Goal: Task Accomplishment & Management: Manage account settings

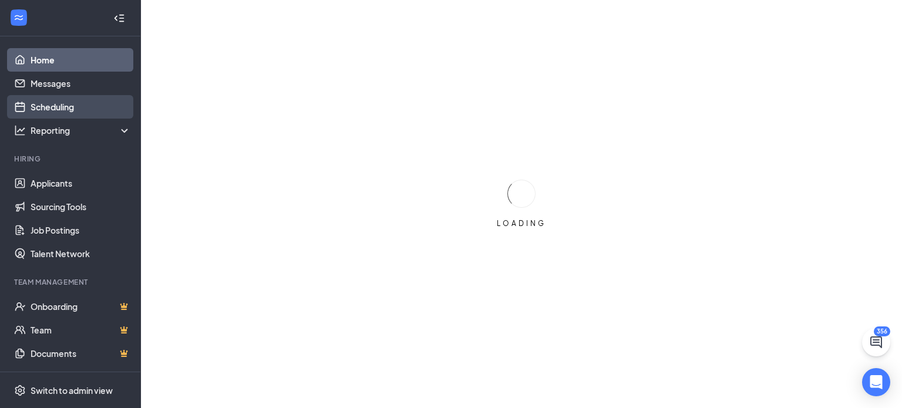
click at [43, 110] on link "Scheduling" at bounding box center [81, 106] width 100 height 23
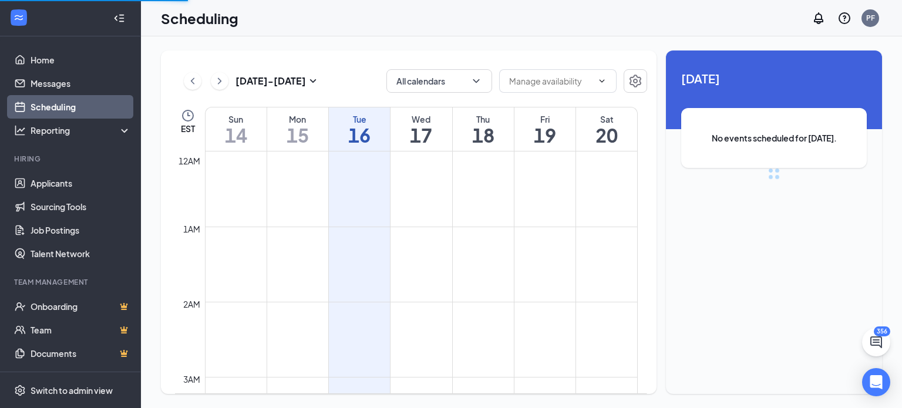
scroll to position [577, 0]
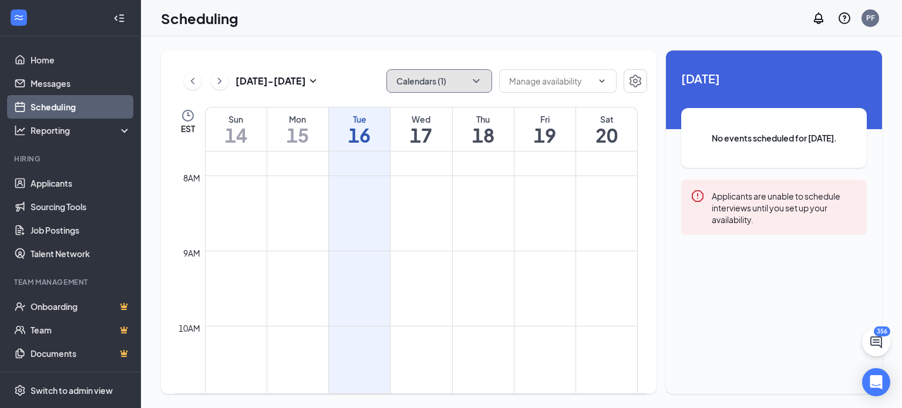
click at [482, 79] on button "Calendars (1)" at bounding box center [439, 80] width 106 height 23
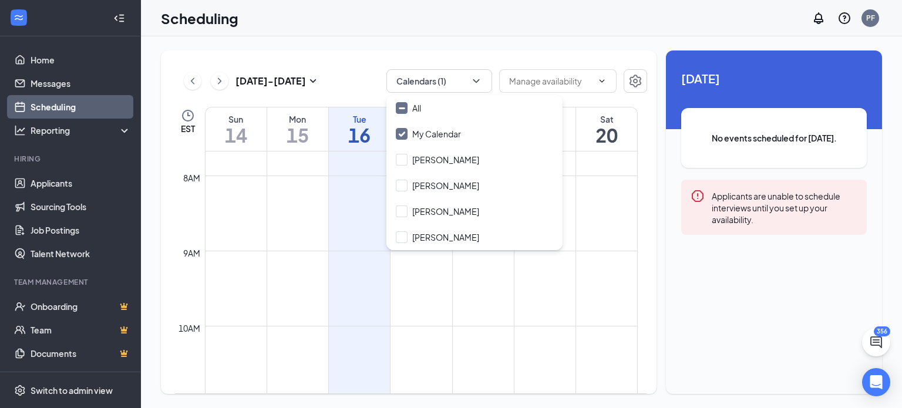
click at [359, 73] on div "[DATE] - [DATE] Calendars (1)" at bounding box center [411, 80] width 472 height 23
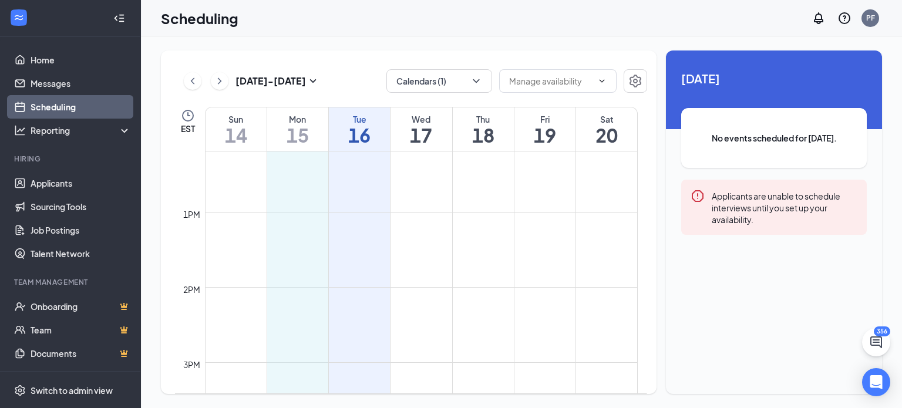
scroll to position [921, 0]
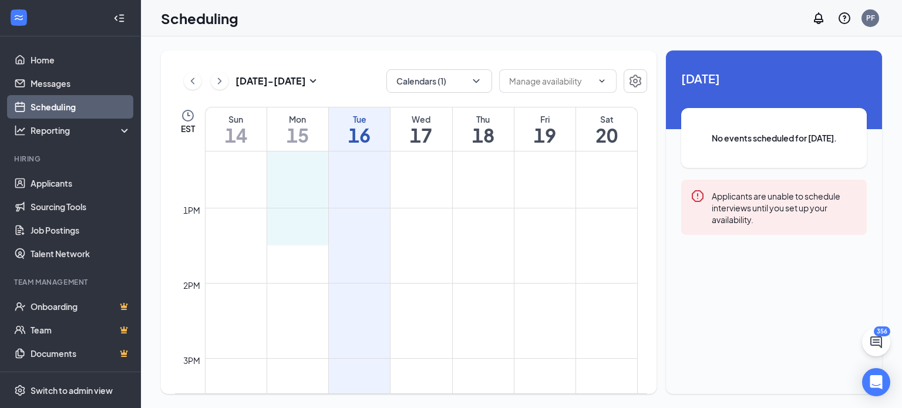
drag, startPoint x: 294, startPoint y: 183, endPoint x: 289, endPoint y: 264, distance: 80.6
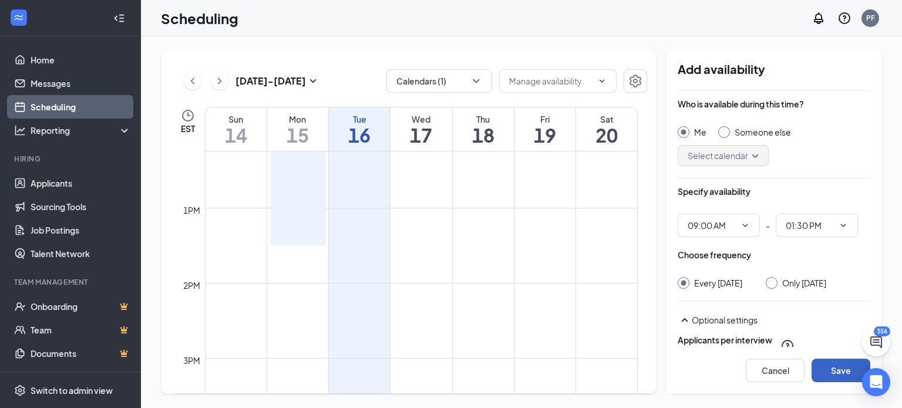
click at [829, 369] on button "Save" at bounding box center [840, 370] width 59 height 23
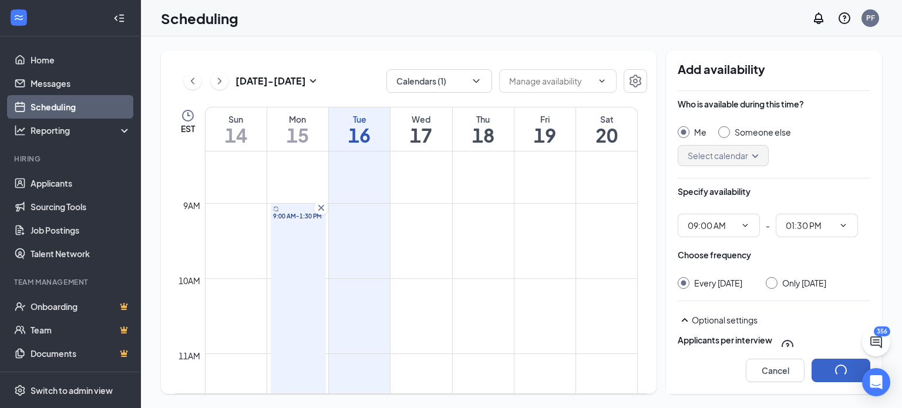
scroll to position [623, 0]
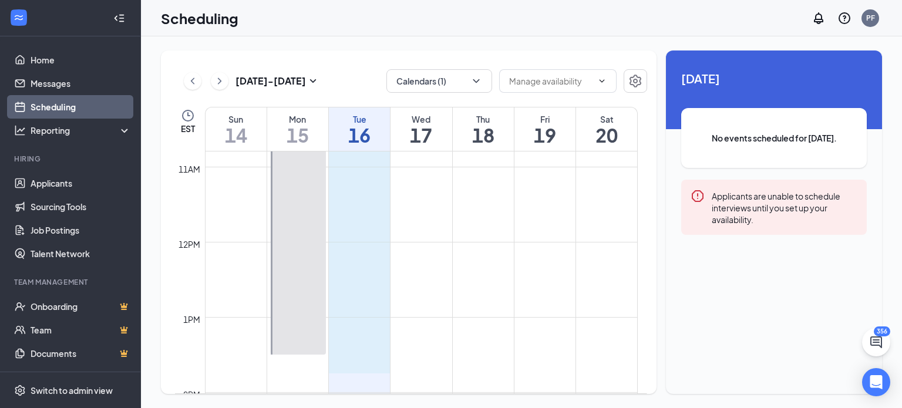
scroll to position [816, 0]
drag, startPoint x: 341, startPoint y: 204, endPoint x: 355, endPoint y: 349, distance: 145.7
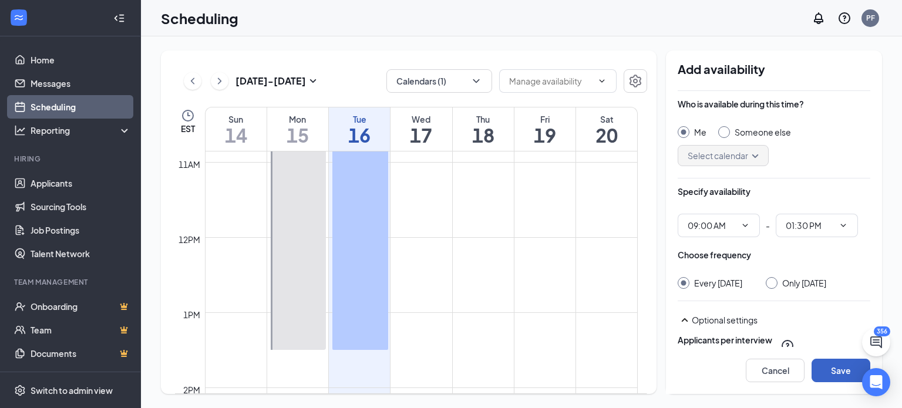
click at [831, 366] on button "Save" at bounding box center [840, 370] width 59 height 23
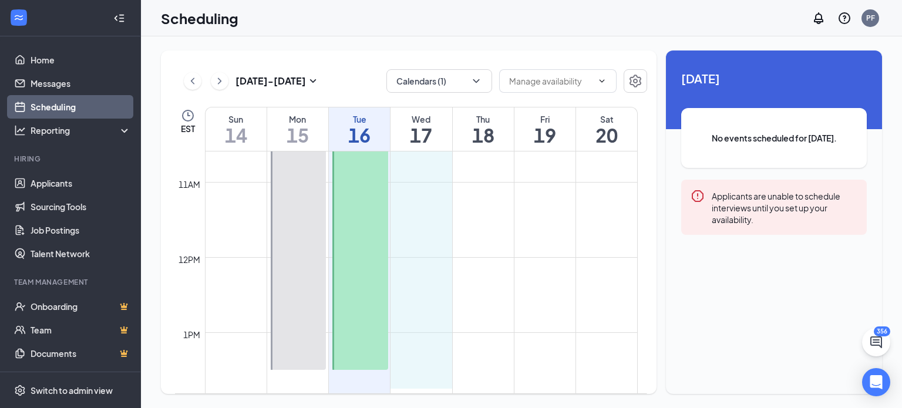
scroll to position [797, 0]
drag, startPoint x: 413, startPoint y: 191, endPoint x: 409, endPoint y: 350, distance: 159.2
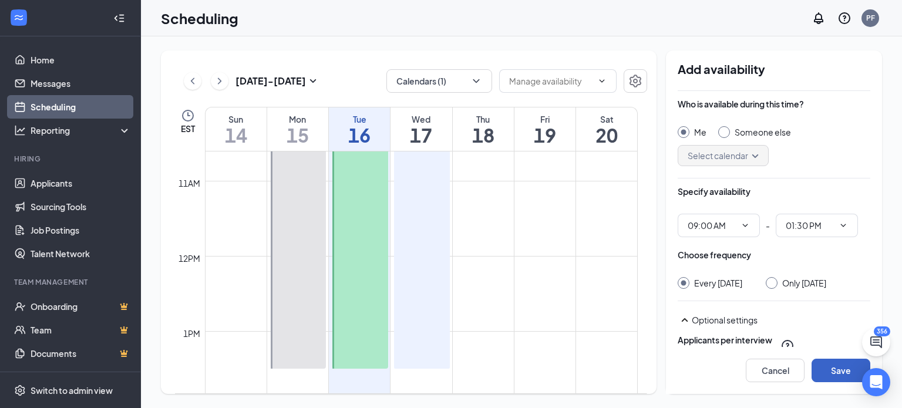
click at [834, 368] on button "Save" at bounding box center [840, 370] width 59 height 23
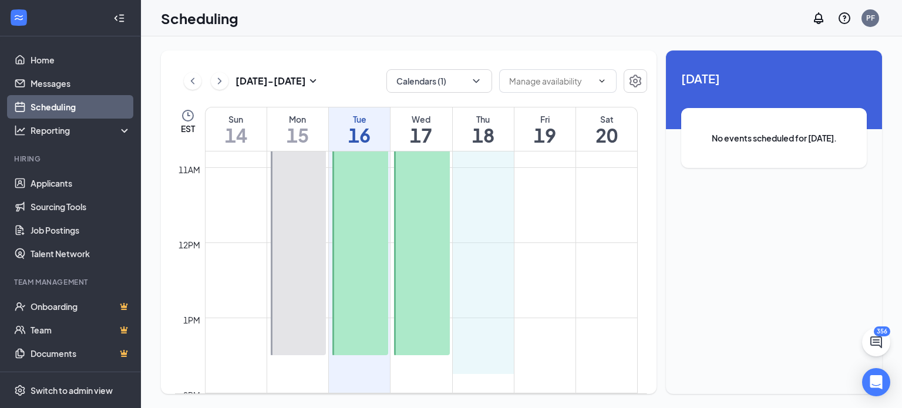
scroll to position [811, 0]
drag, startPoint x: 470, startPoint y: 207, endPoint x: 476, endPoint y: 352, distance: 144.6
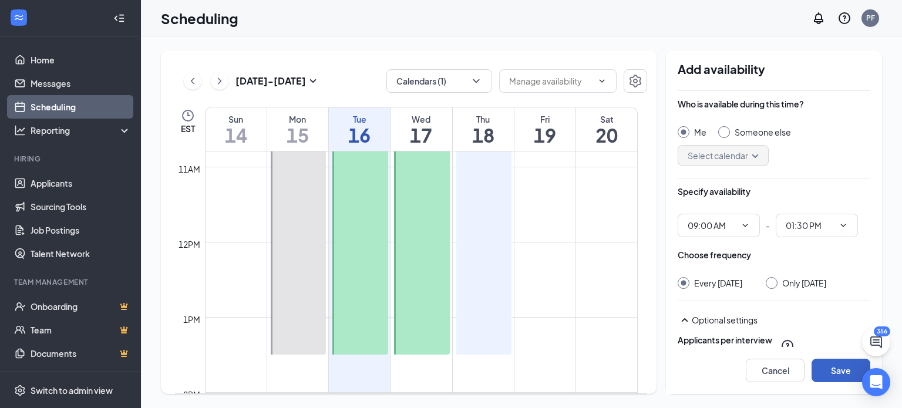
click at [830, 370] on button "Save" at bounding box center [840, 370] width 59 height 23
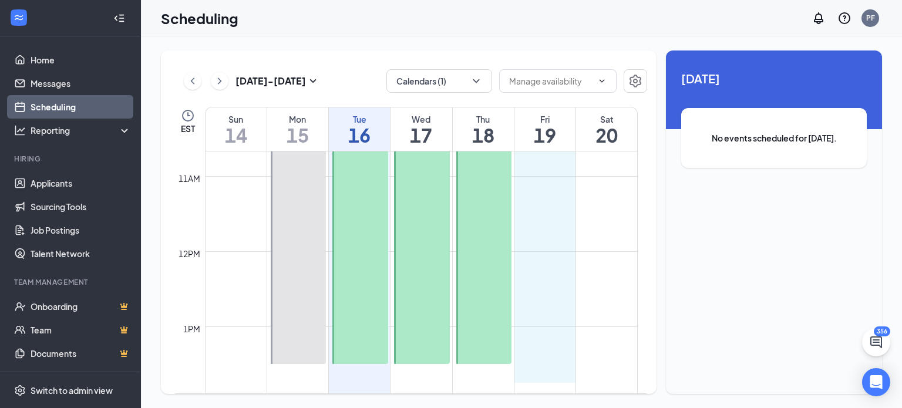
scroll to position [803, 0]
drag, startPoint x: 543, startPoint y: 172, endPoint x: 531, endPoint y: 361, distance: 189.4
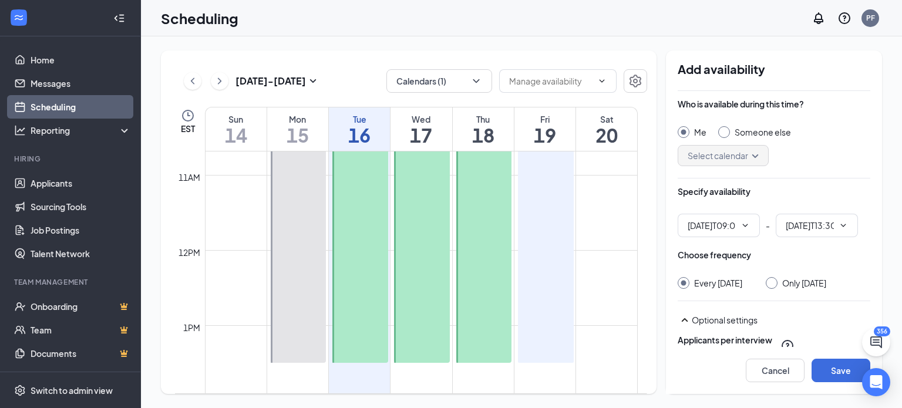
type input "09:00 AM"
type input "01:30 PM"
click at [825, 366] on button "Save" at bounding box center [840, 370] width 59 height 23
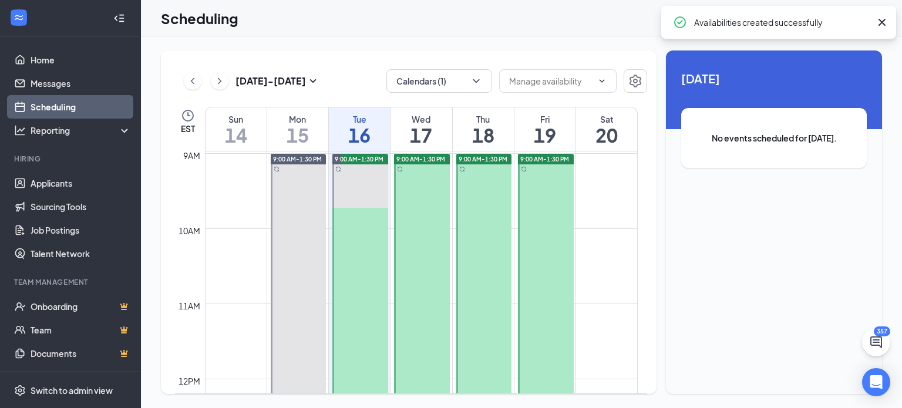
scroll to position [649, 0]
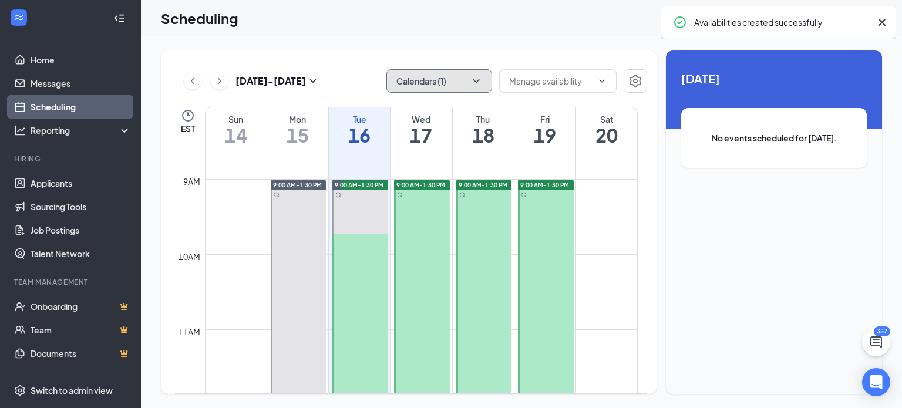
click at [474, 79] on icon "ChevronDown" at bounding box center [476, 81] width 12 height 12
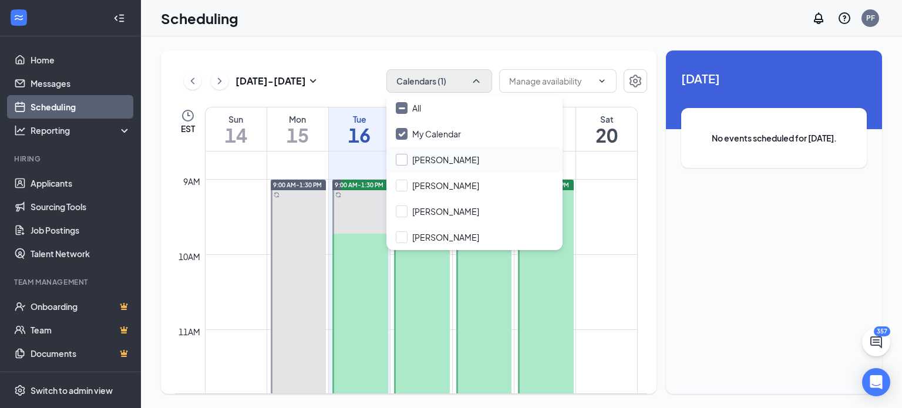
click at [402, 154] on input "[PERSON_NAME]" at bounding box center [437, 160] width 83 height 12
checkbox input "true"
click at [403, 127] on div "My Calendar" at bounding box center [474, 134] width 176 height 26
checkbox input "false"
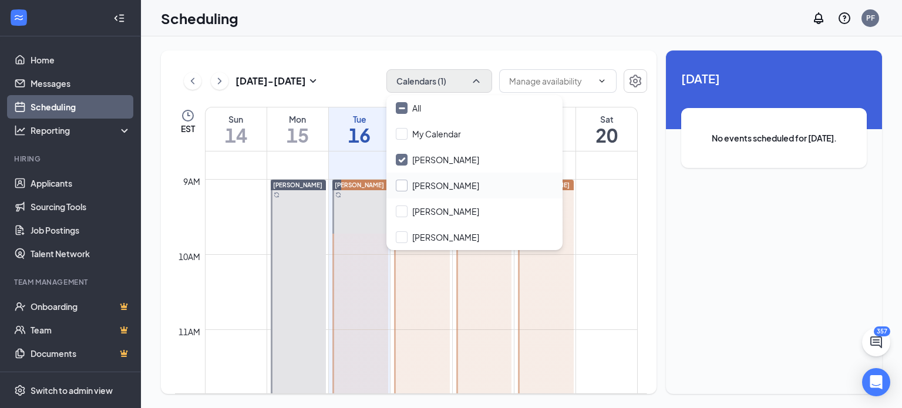
click at [406, 184] on input "[PERSON_NAME]" at bounding box center [437, 186] width 83 height 12
checkbox input "true"
click at [404, 161] on input "[PERSON_NAME]" at bounding box center [437, 160] width 83 height 12
checkbox input "false"
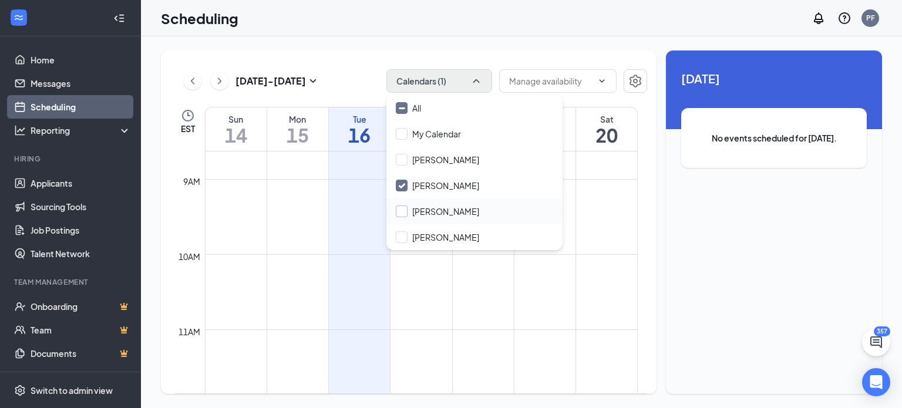
click at [404, 208] on input "[PERSON_NAME]" at bounding box center [437, 212] width 83 height 12
checkbox input "true"
click at [406, 180] on input "[PERSON_NAME]" at bounding box center [437, 186] width 83 height 12
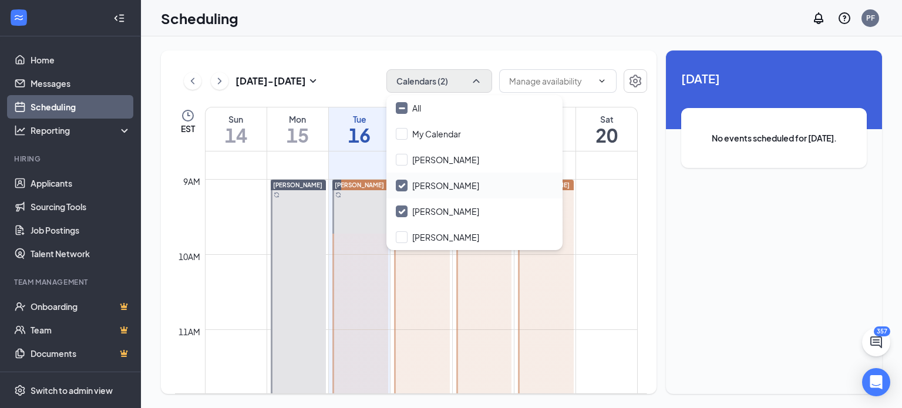
checkbox input "false"
click at [403, 235] on input "[PERSON_NAME]" at bounding box center [437, 237] width 83 height 12
checkbox input "true"
click at [403, 217] on div "[PERSON_NAME]" at bounding box center [474, 211] width 176 height 26
checkbox input "false"
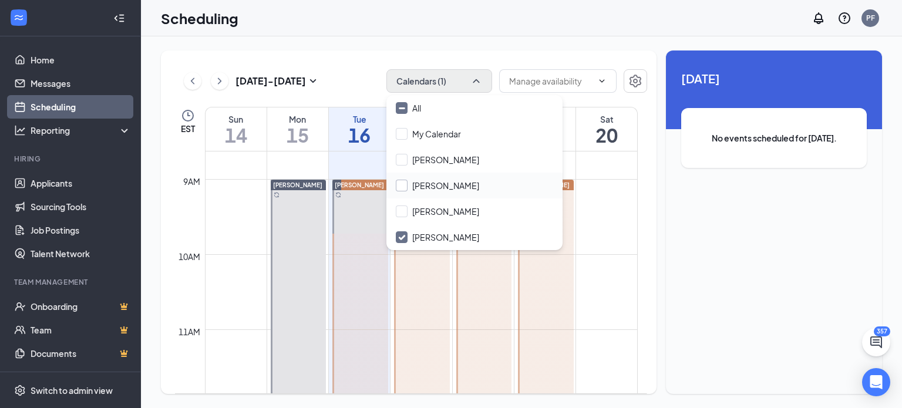
click at [403, 180] on input "[PERSON_NAME]" at bounding box center [437, 186] width 83 height 12
checkbox input "true"
click at [405, 245] on div "[PERSON_NAME]" at bounding box center [474, 237] width 176 height 26
checkbox input "false"
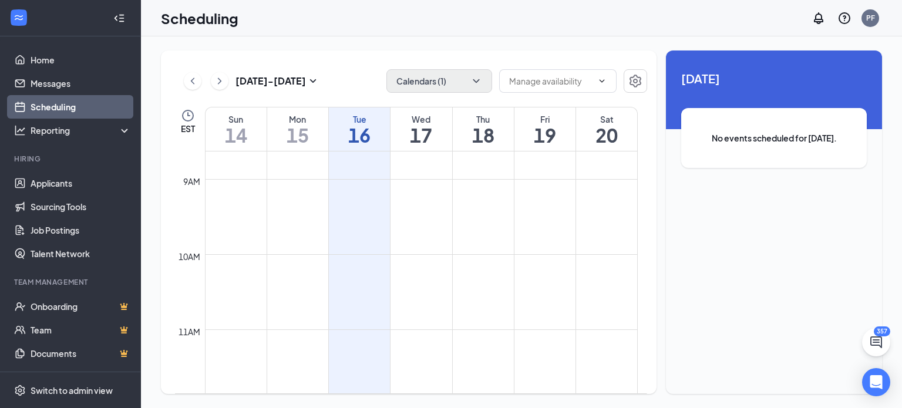
click at [518, 66] on div "[DATE] - [DATE] Calendars (1) EST Sun 14 Mon 15 Tue 16 Wed 17 Thu 18 Fri 19 Sat…" at bounding box center [409, 221] width 496 height 343
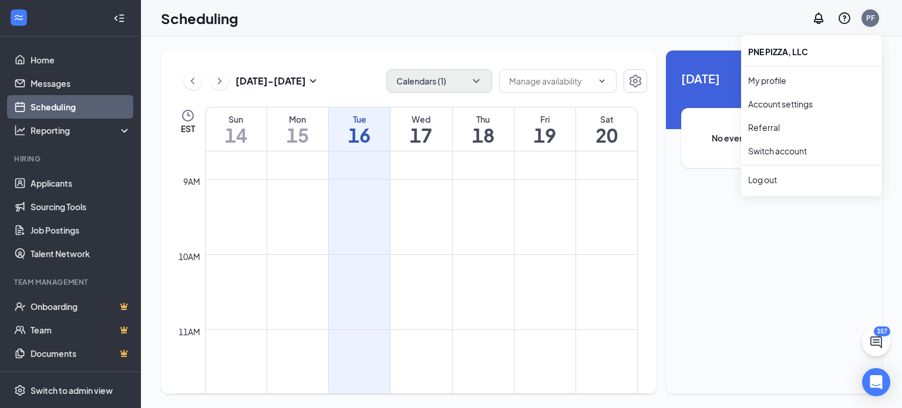
click at [868, 19] on div "PF" at bounding box center [870, 18] width 9 height 10
click at [764, 180] on div "Log out" at bounding box center [811, 180] width 127 height 12
